Goal: Information Seeking & Learning: Find specific fact

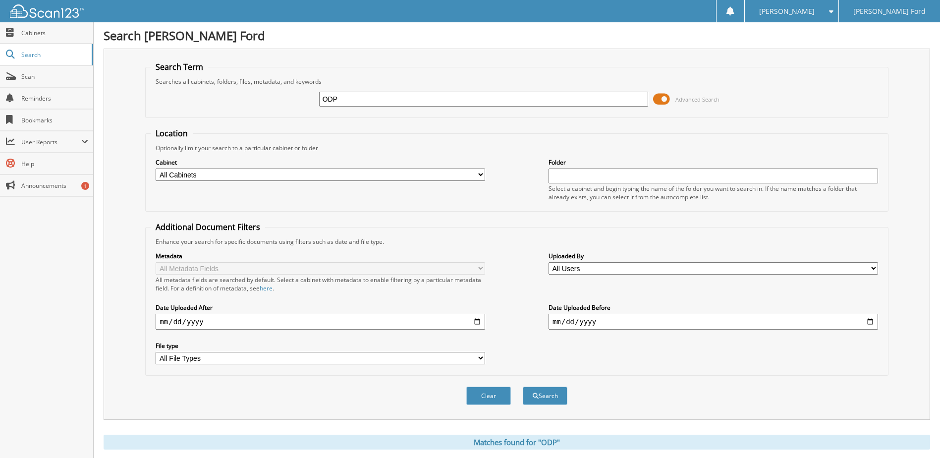
drag, startPoint x: 345, startPoint y: 97, endPoint x: 587, endPoint y: 80, distance: 243.3
click at [299, 105] on div "ODP Advanced Search" at bounding box center [517, 99] width 732 height 27
type input "waste management"
click at [536, 398] on span "submit" at bounding box center [536, 396] width 6 height 6
click at [552, 395] on button "Search" at bounding box center [545, 395] width 45 height 18
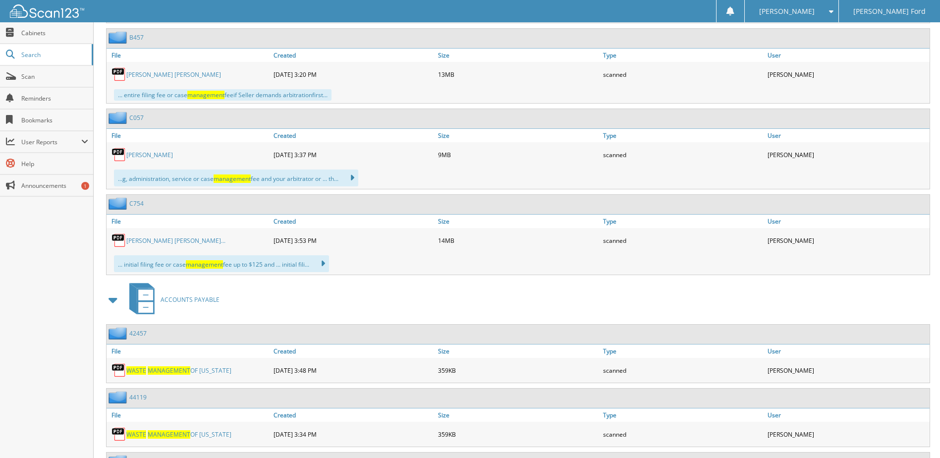
scroll to position [1139, 0]
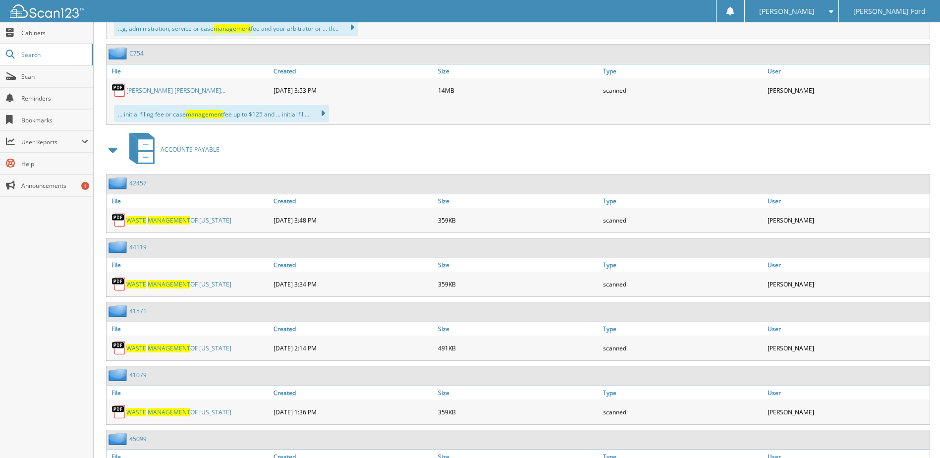
click at [117, 219] on img at bounding box center [118, 220] width 15 height 15
click at [149, 217] on span "MANAGEMENT" at bounding box center [169, 220] width 43 height 8
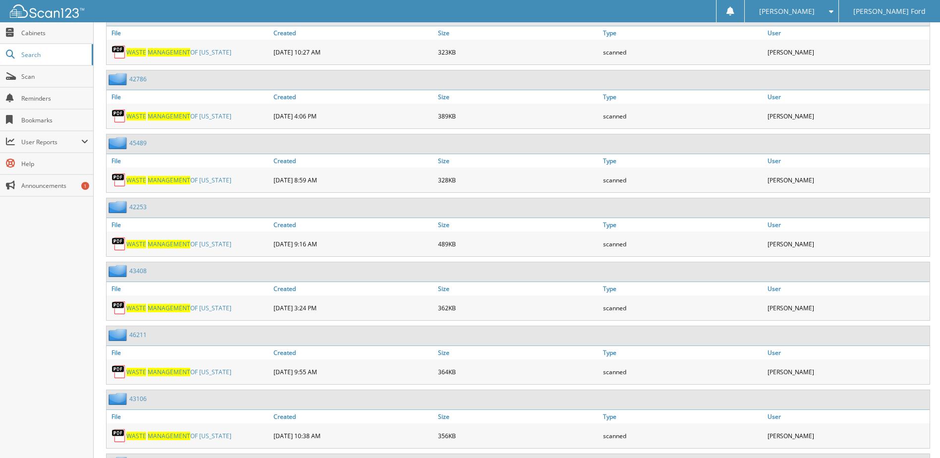
scroll to position [1783, 0]
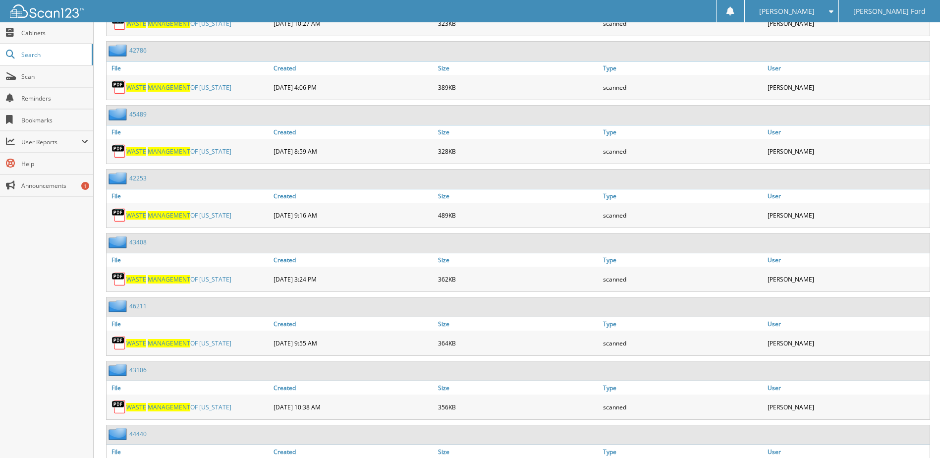
click at [116, 342] on img at bounding box center [118, 342] width 15 height 15
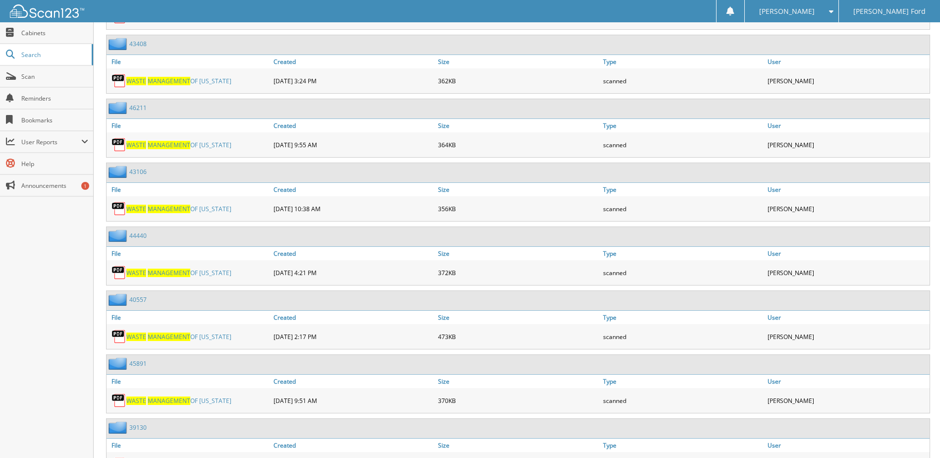
scroll to position [2031, 0]
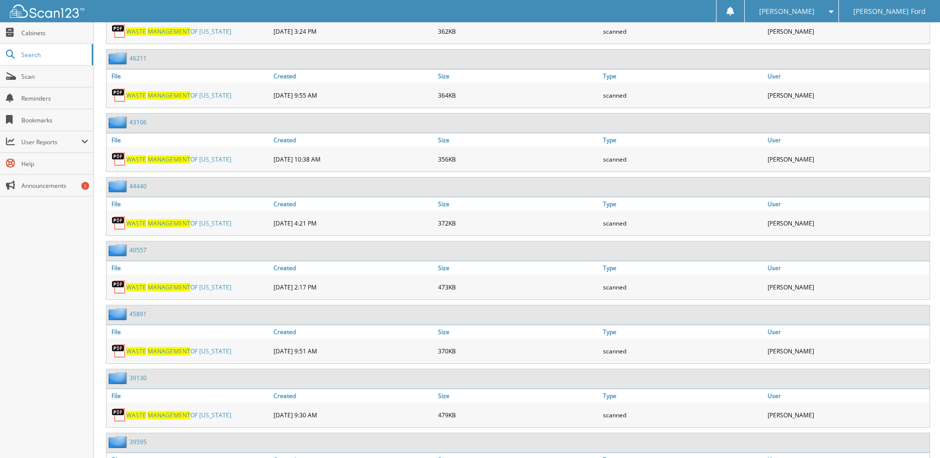
click at [142, 354] on span "WASTE" at bounding box center [136, 351] width 20 height 8
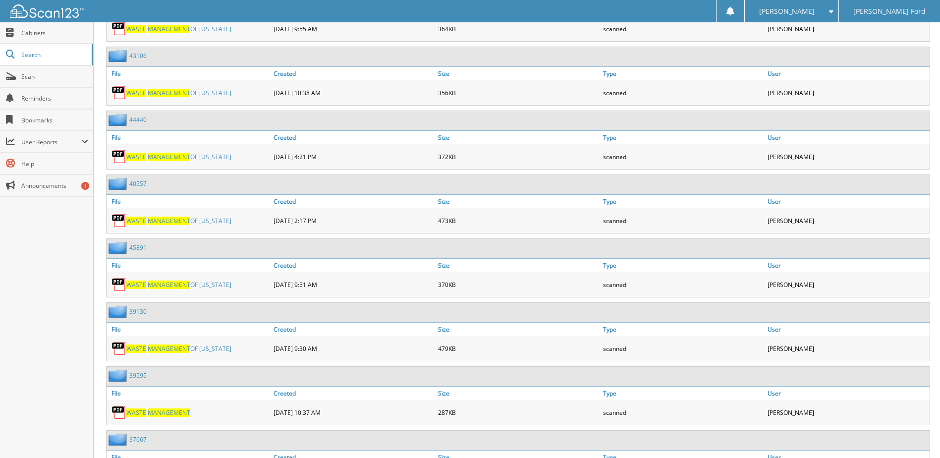
scroll to position [2080, 0]
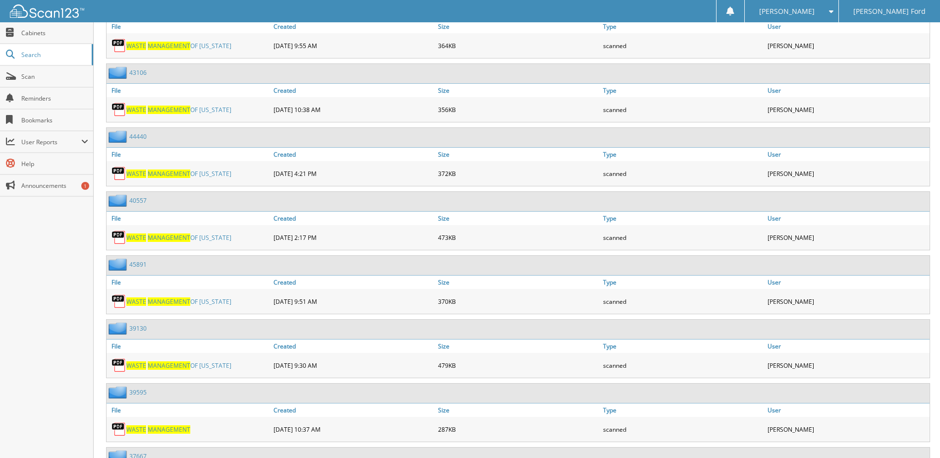
click at [114, 299] on img at bounding box center [118, 301] width 15 height 15
click at [157, 297] on link "WASTE MANAGEMENT OF TEXAS" at bounding box center [178, 301] width 105 height 8
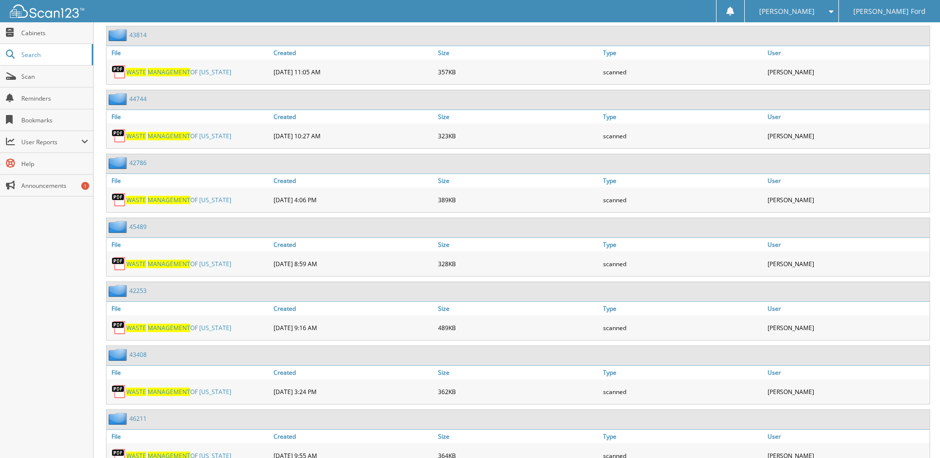
scroll to position [1684, 0]
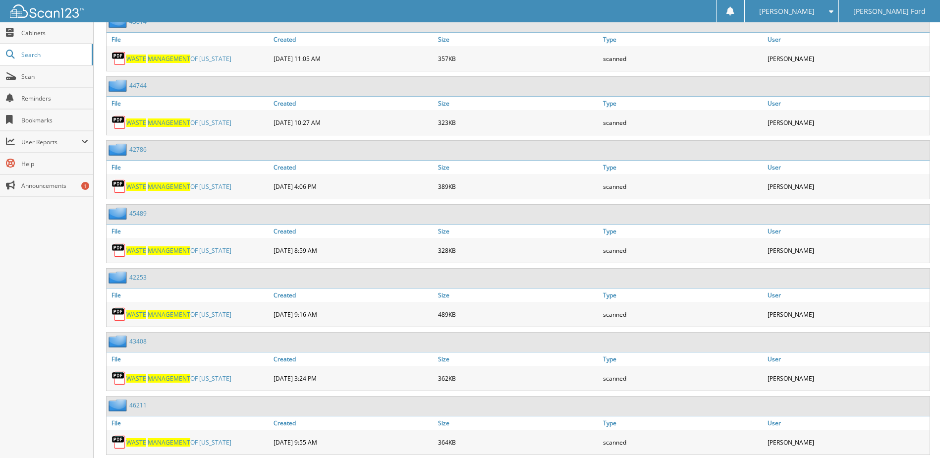
click at [141, 249] on span "WASTE" at bounding box center [136, 250] width 20 height 8
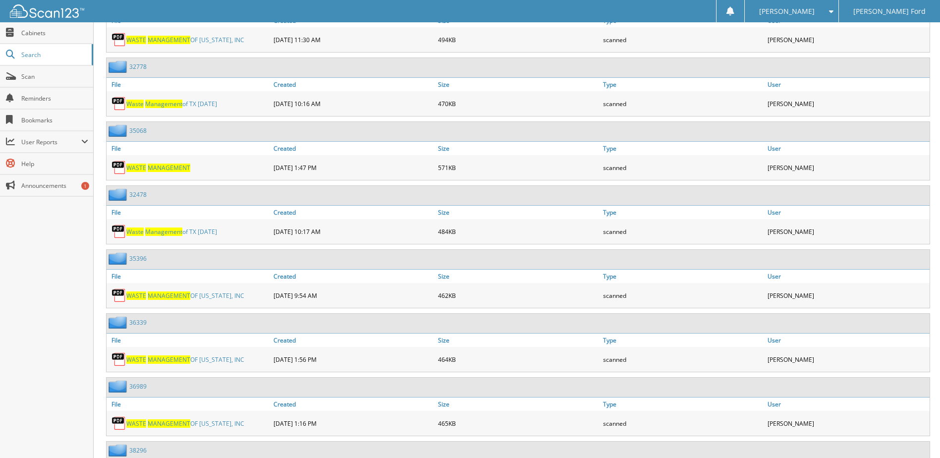
scroll to position [3309, 0]
